Goal: Find specific page/section: Locate a particular part of the current website

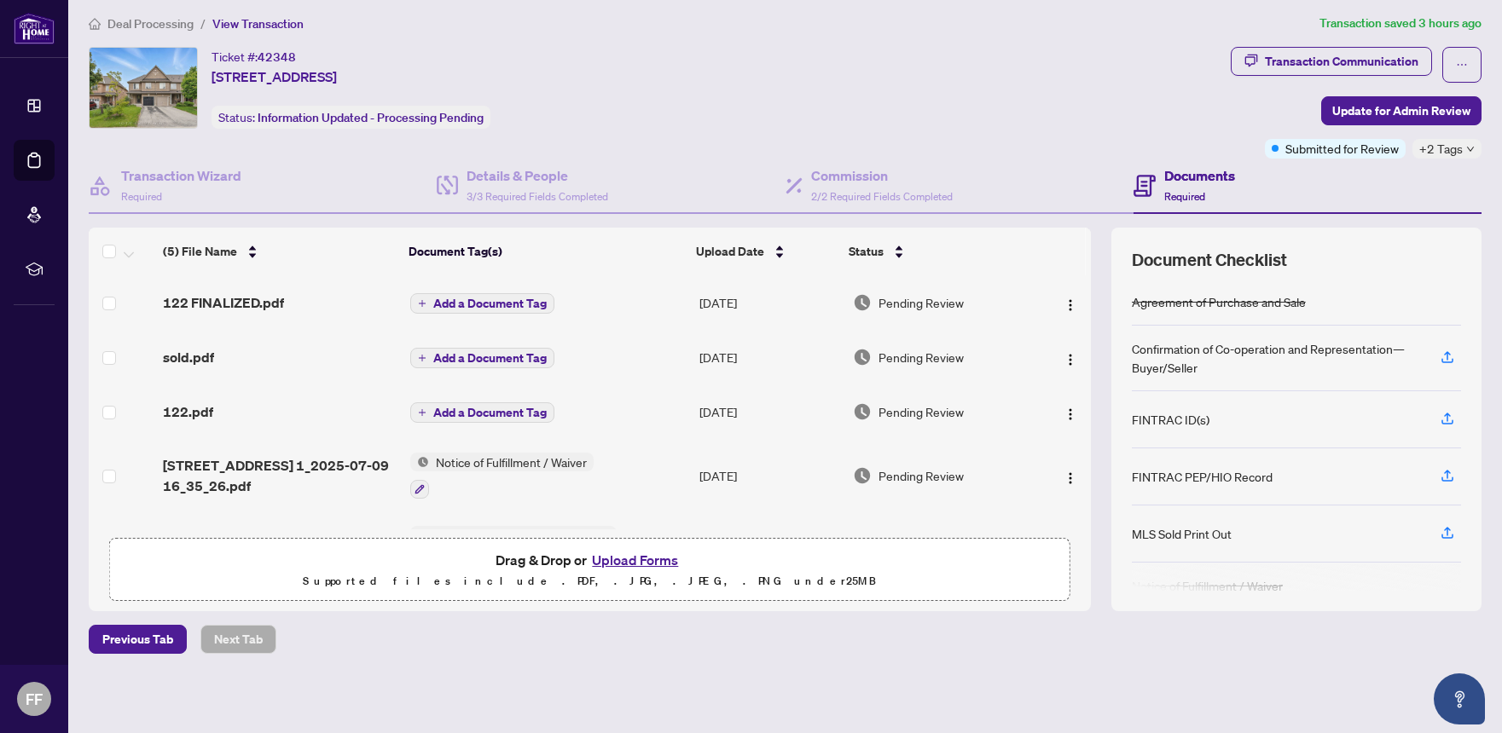
click at [143, 23] on span "Deal Processing" at bounding box center [150, 23] width 86 height 15
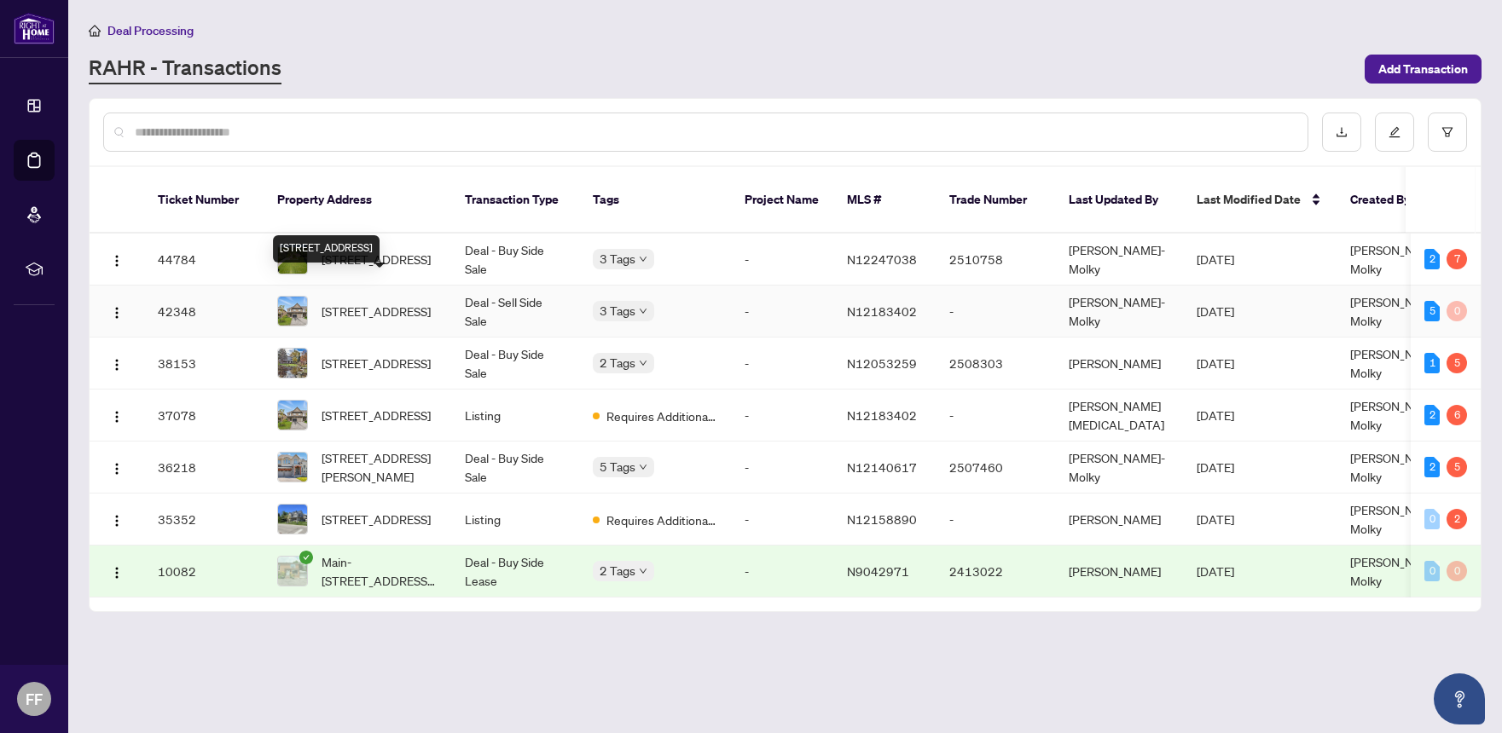
click at [368, 302] on span "[STREET_ADDRESS]" at bounding box center [376, 311] width 109 height 19
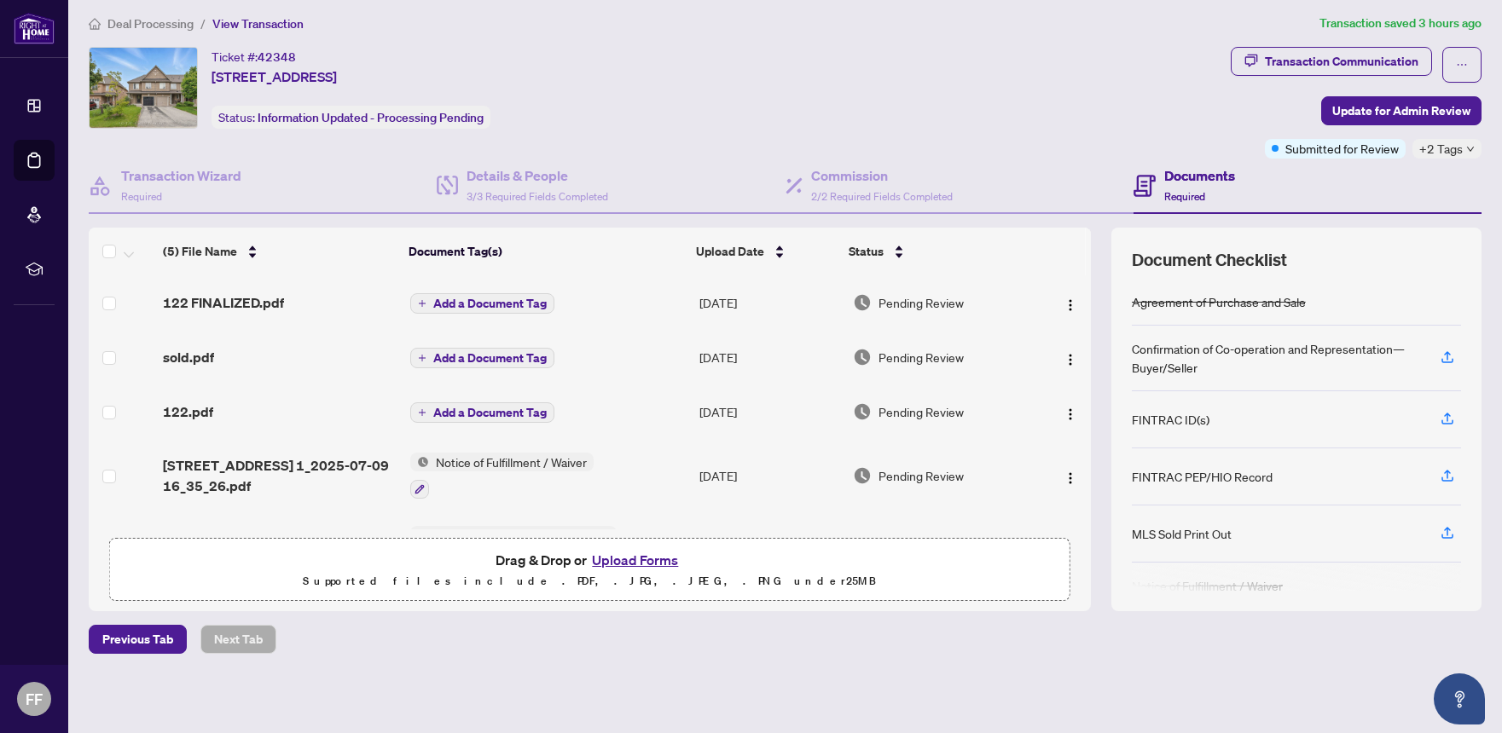
click at [136, 24] on span "Deal Processing" at bounding box center [150, 23] width 86 height 15
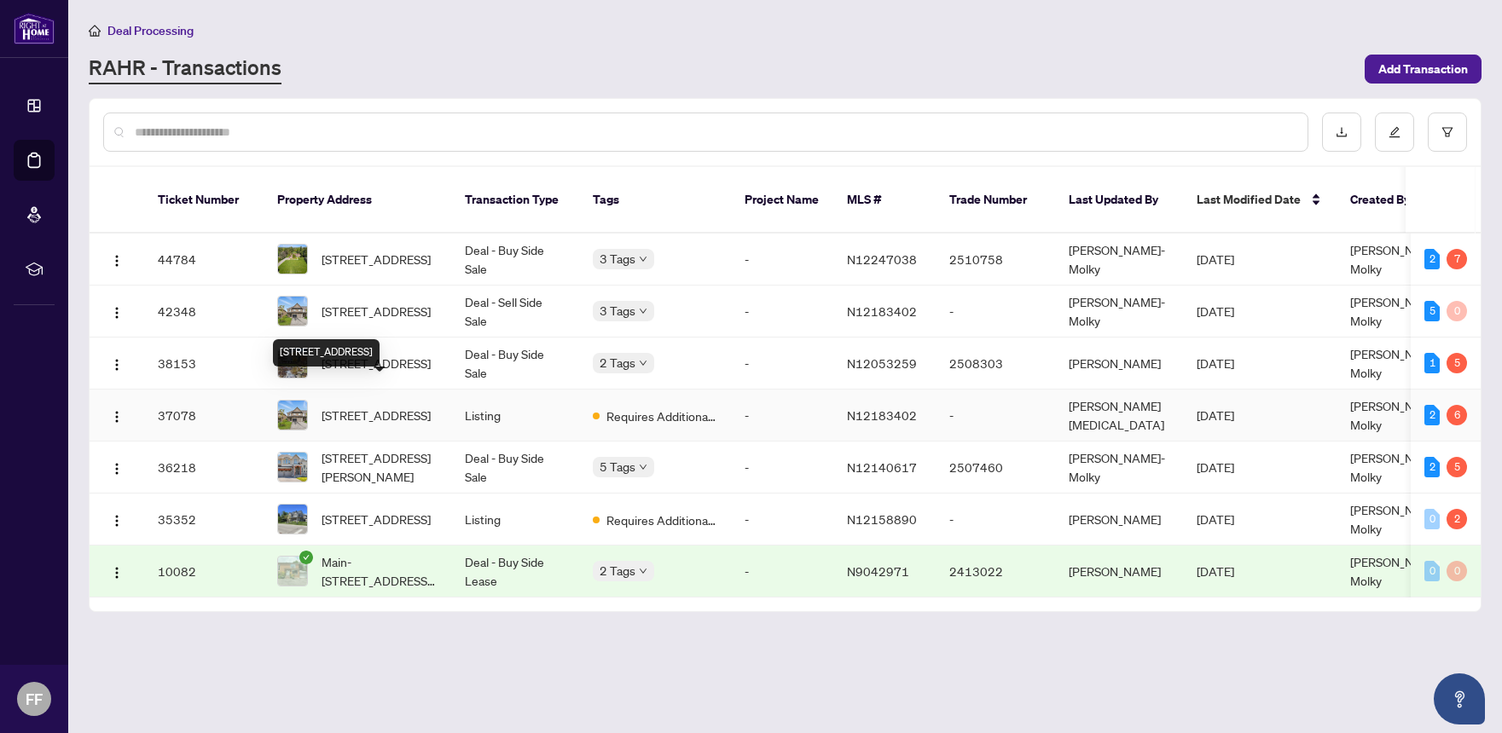
click at [398, 406] on span "149 Coleridge Drive-149 Coleridge Dr, Newmarket, Ontario L3X 2T4, Canada" at bounding box center [376, 415] width 109 height 19
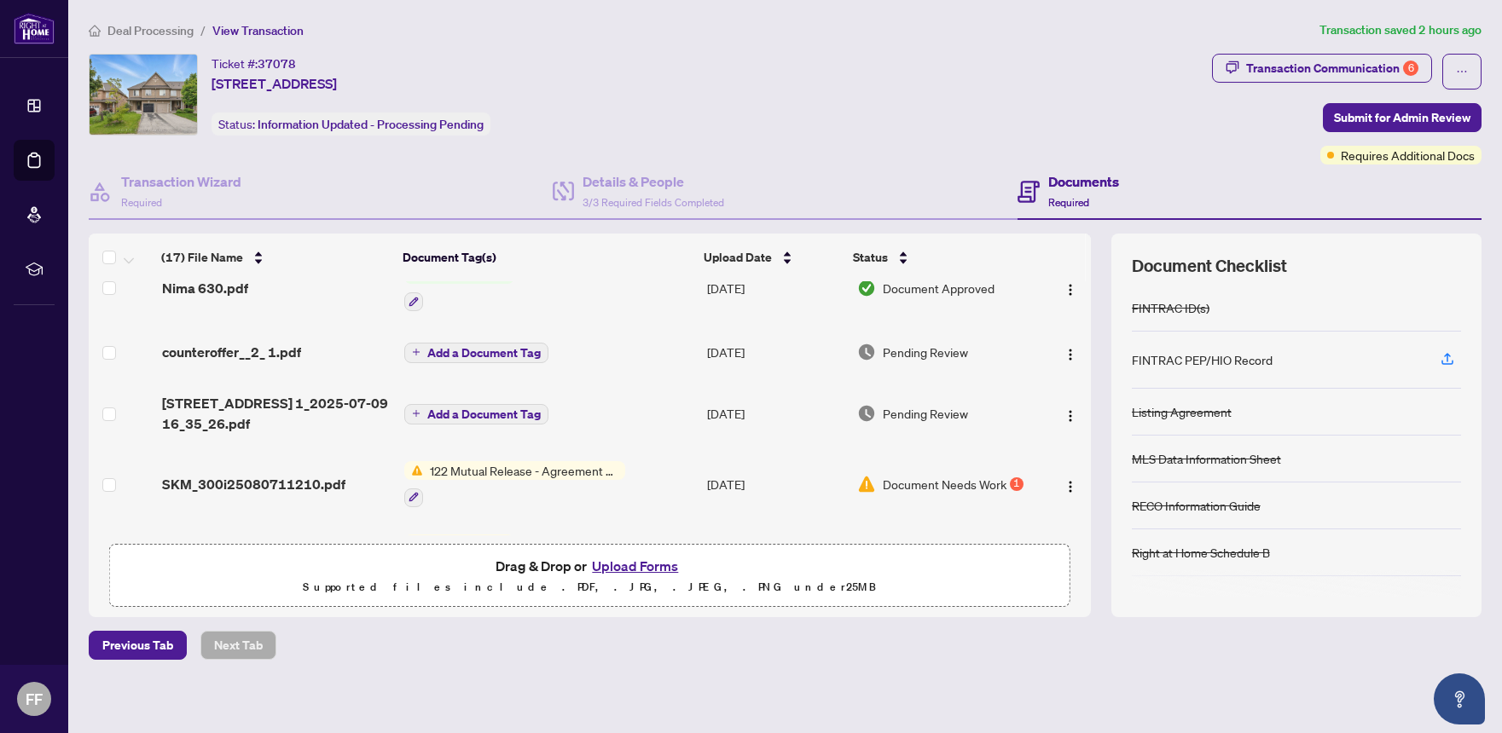
scroll to position [256, 0]
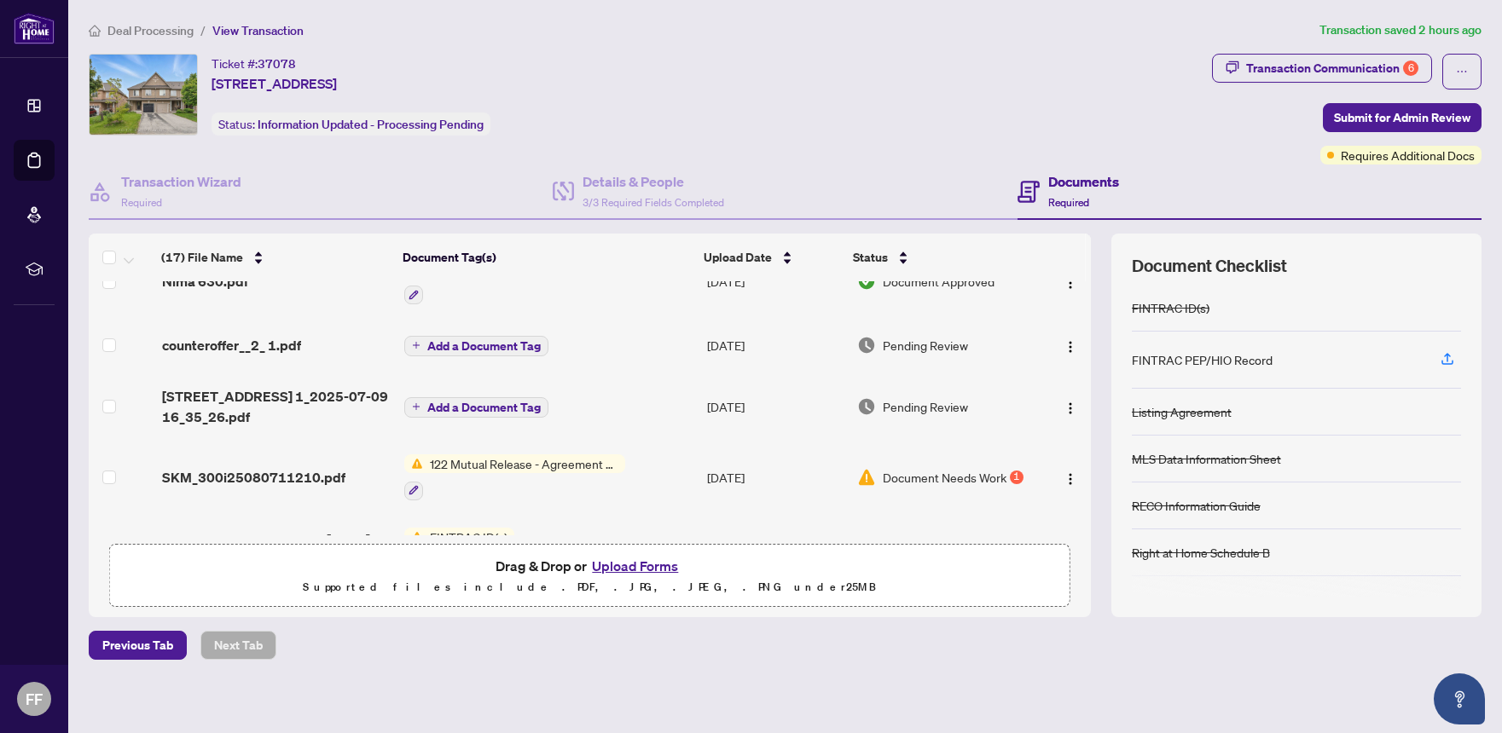
click at [574, 456] on span "122 Mutual Release - Agreement of Purchase and Sale" at bounding box center [524, 464] width 202 height 19
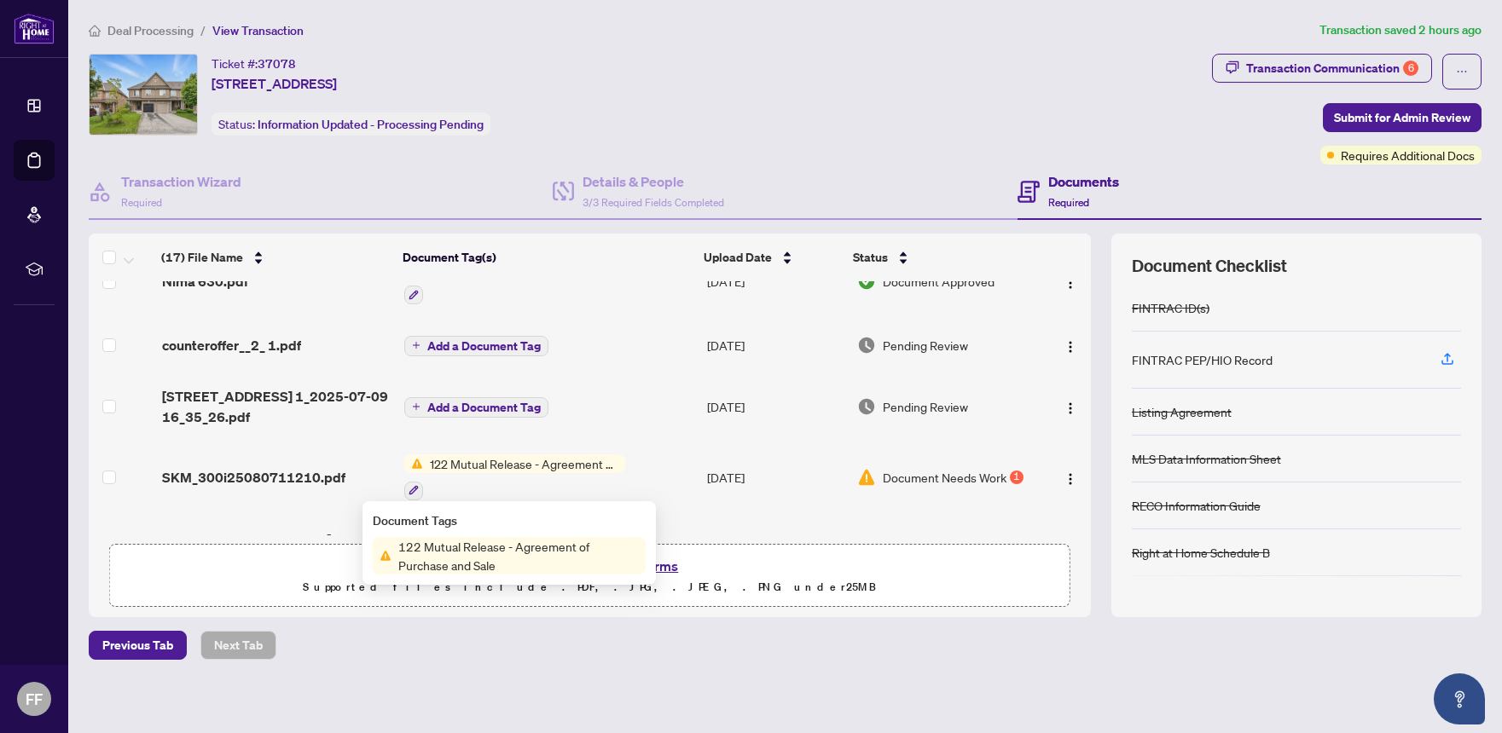
click at [513, 553] on span "122 Mutual Release - Agreement of Purchase and Sale" at bounding box center [518, 556] width 254 height 38
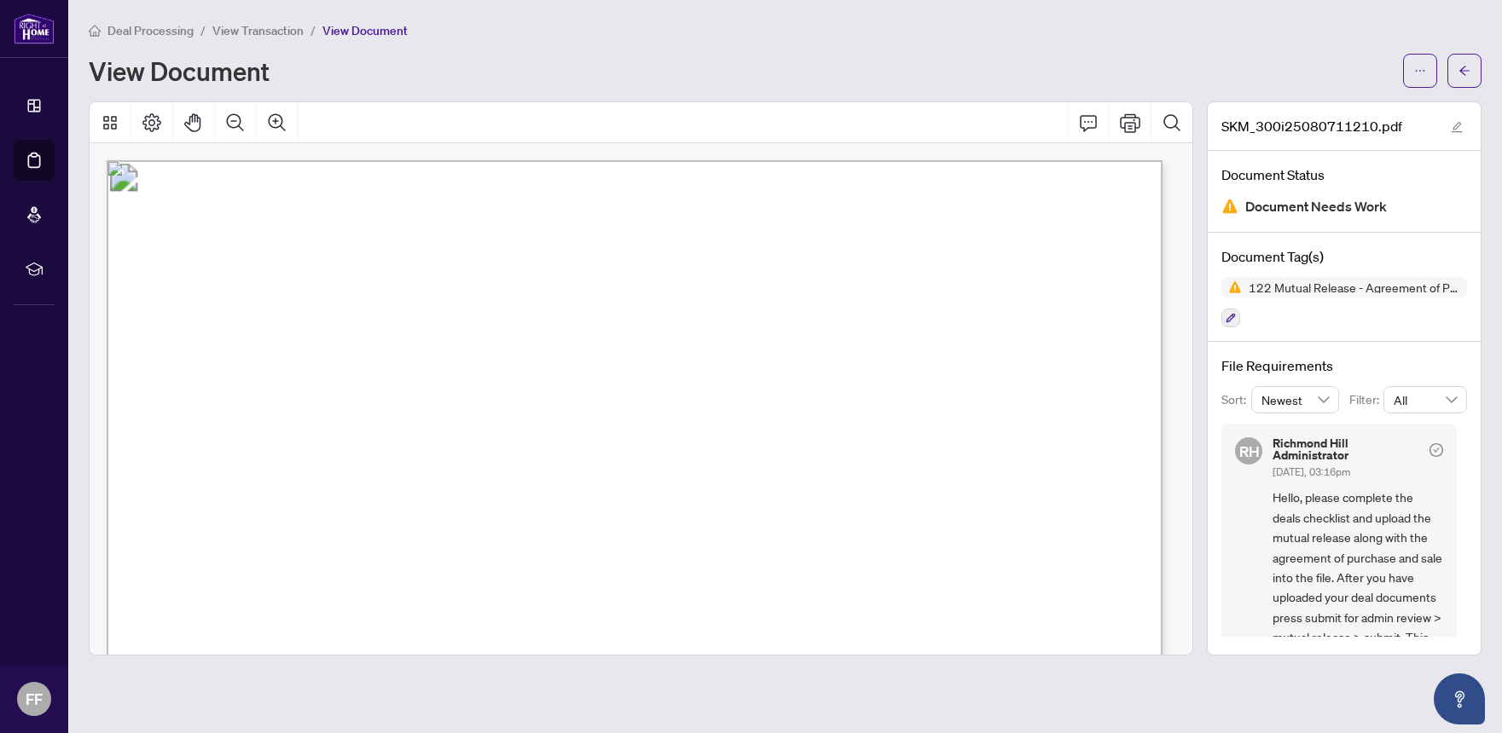
click at [142, 26] on span "Deal Processing" at bounding box center [150, 30] width 86 height 15
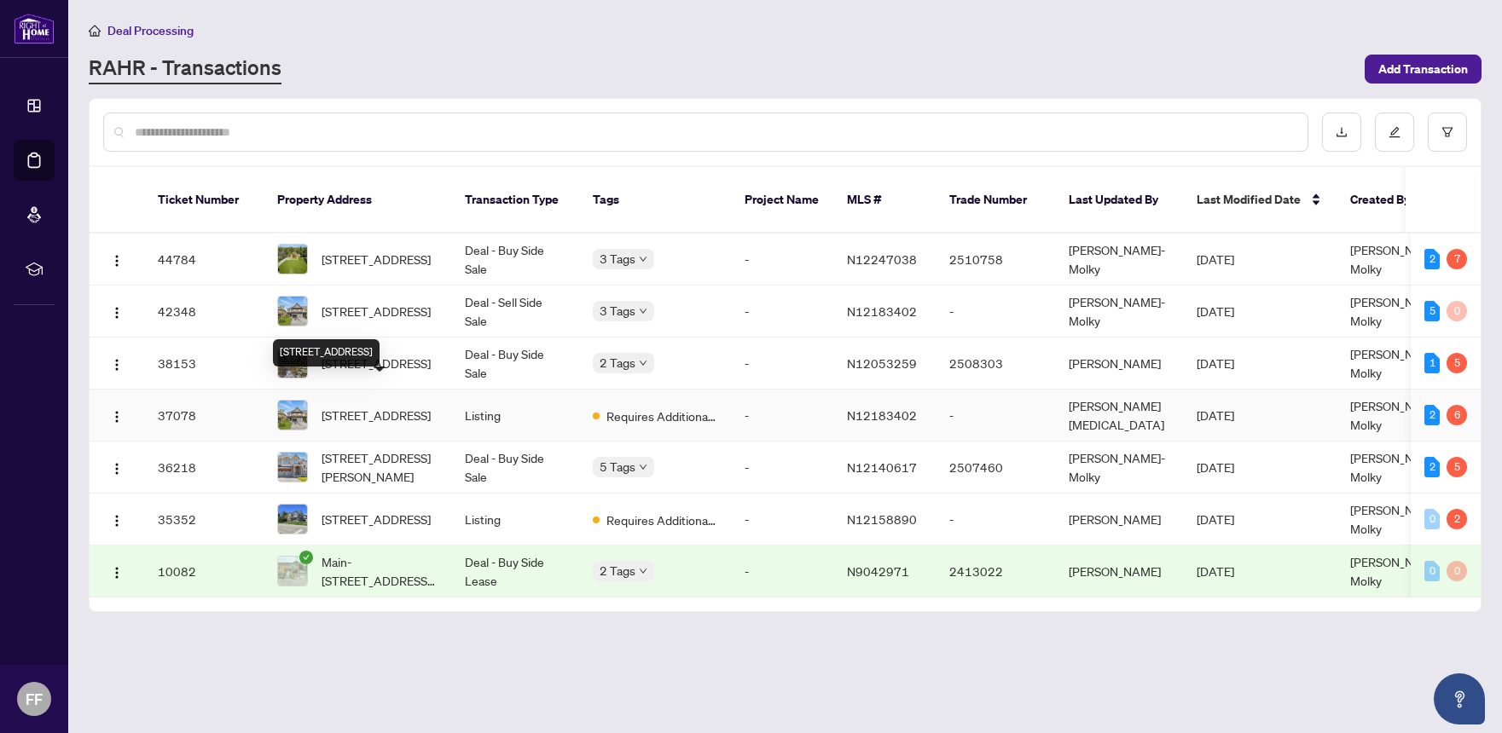
click at [392, 406] on span "149 Coleridge Drive-149 Coleridge Dr, Newmarket, Ontario L3X 2T4, Canada" at bounding box center [376, 415] width 109 height 19
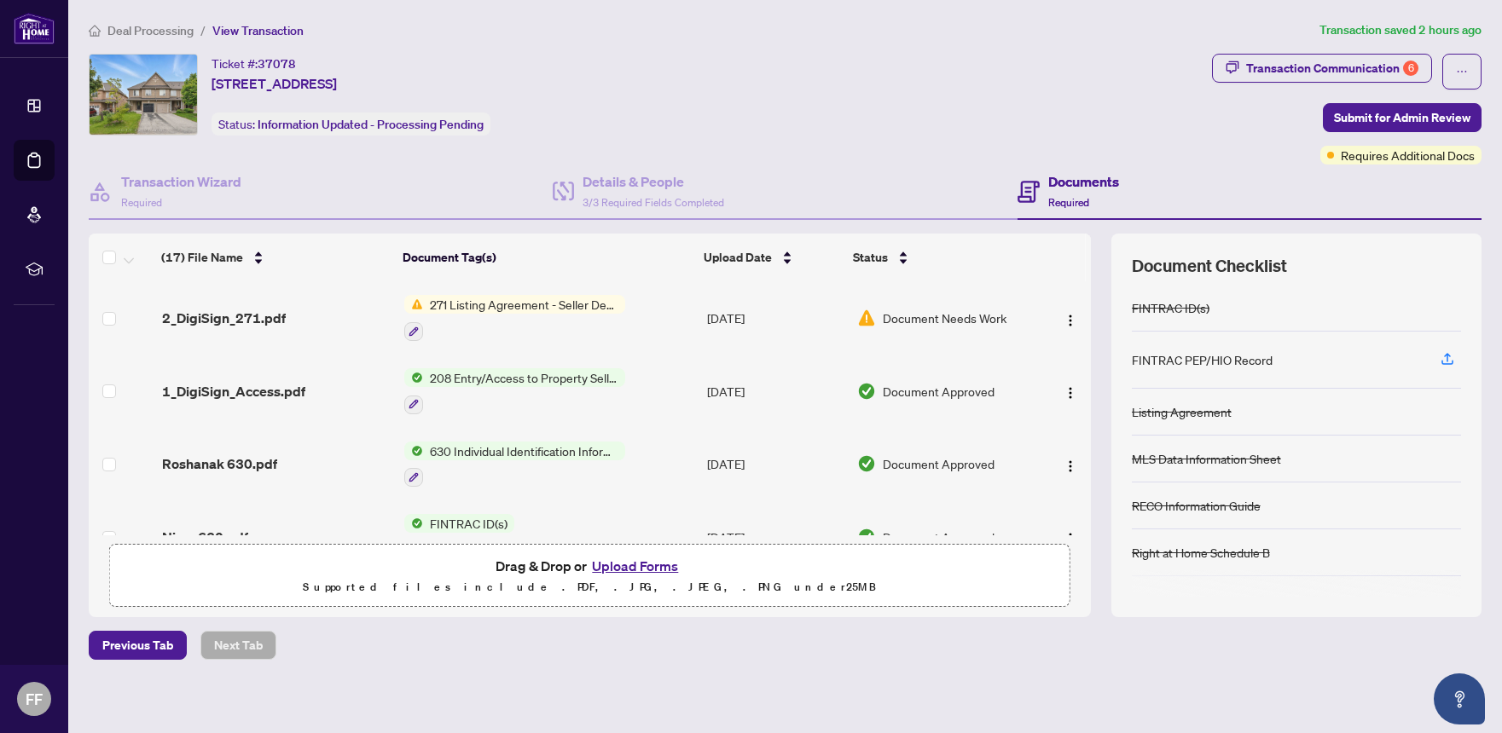
click at [171, 26] on span "Deal Processing" at bounding box center [150, 30] width 86 height 15
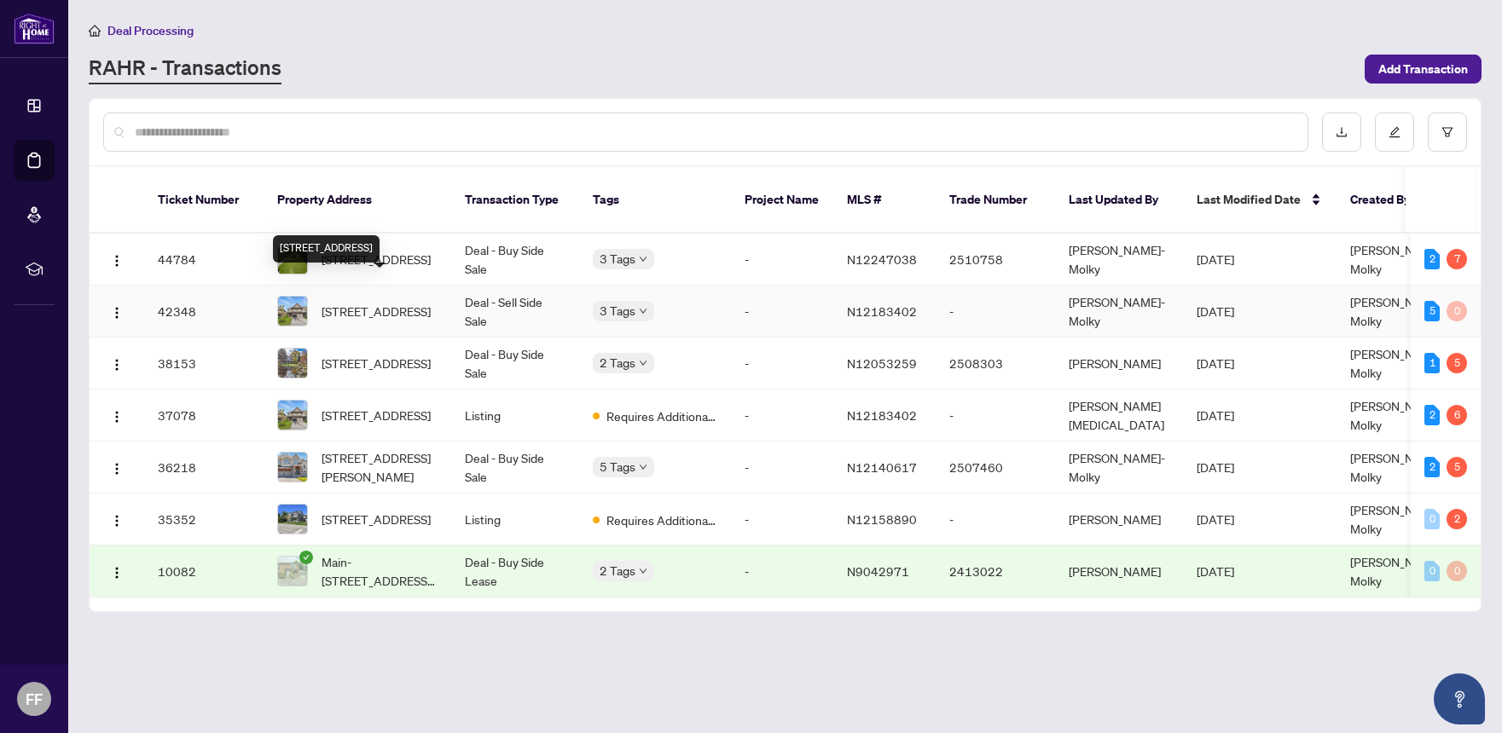
click at [364, 302] on span "[STREET_ADDRESS]" at bounding box center [376, 311] width 109 height 19
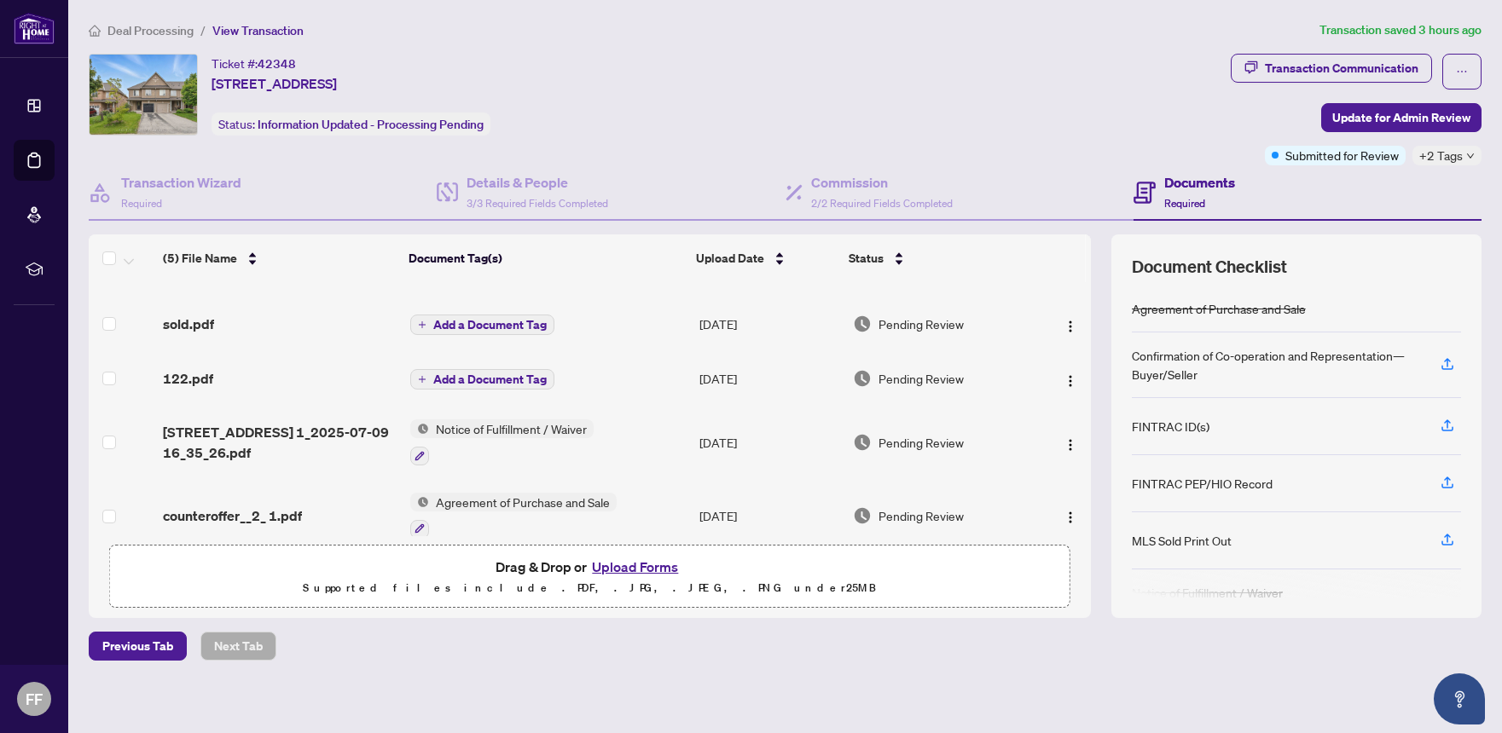
scroll to position [61, 0]
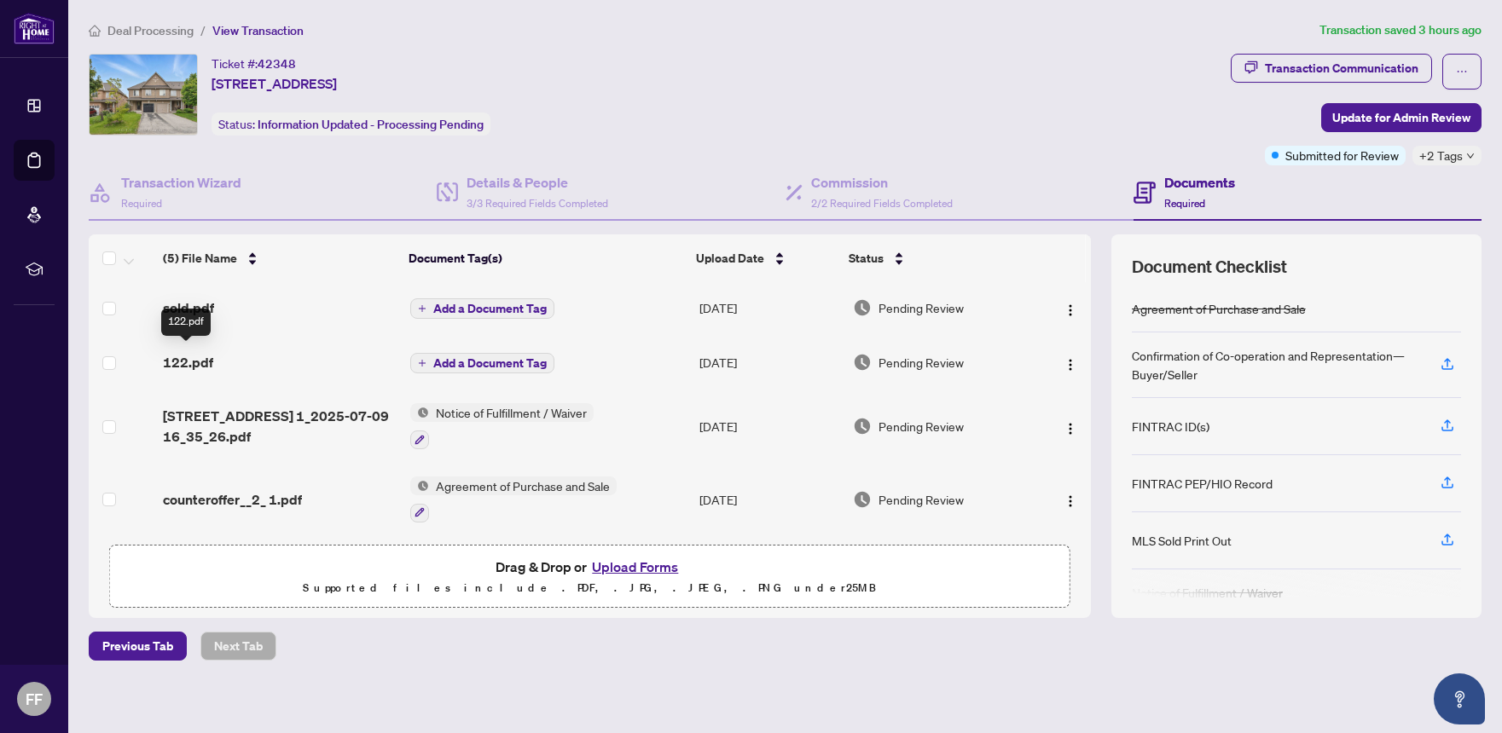
click at [178, 352] on span "122.pdf" at bounding box center [188, 362] width 50 height 20
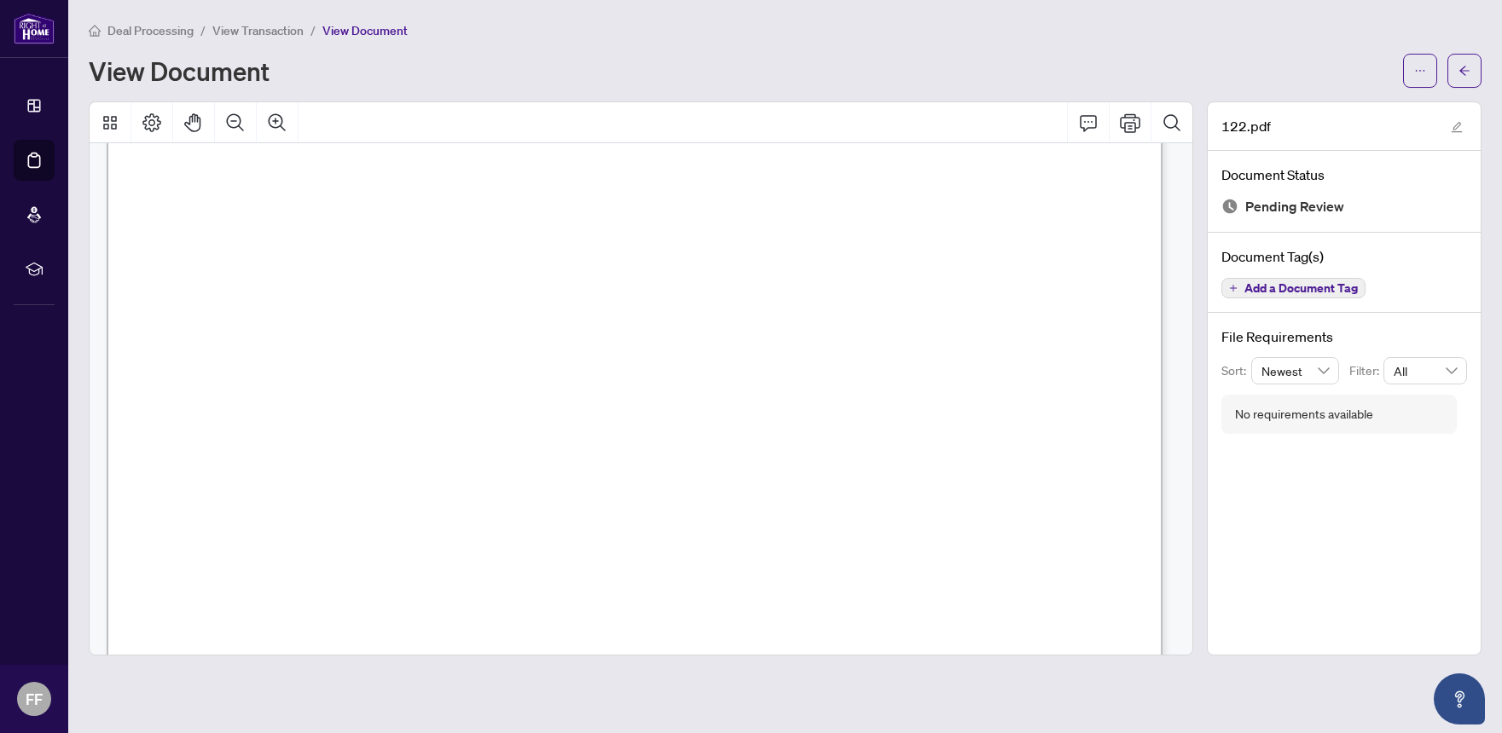
scroll to position [206, 0]
click at [250, 23] on span "View Transaction" at bounding box center [257, 30] width 91 height 15
